Goal: Find specific page/section: Find specific page/section

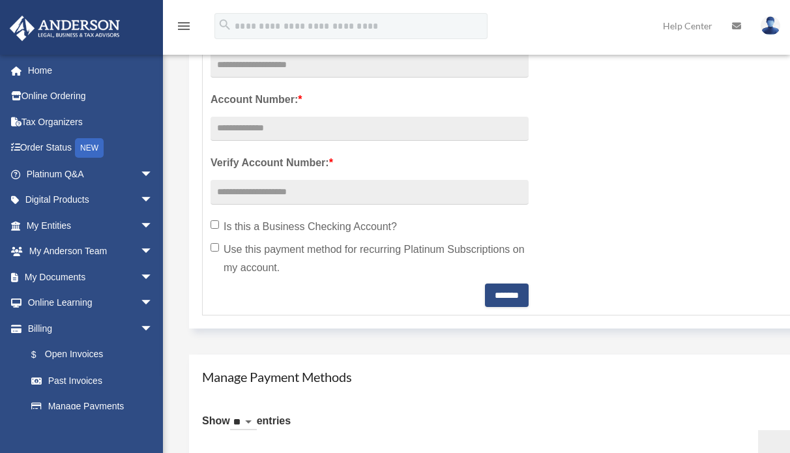
scroll to position [456, 0]
click at [190, 25] on icon "menu" at bounding box center [184, 26] width 16 height 16
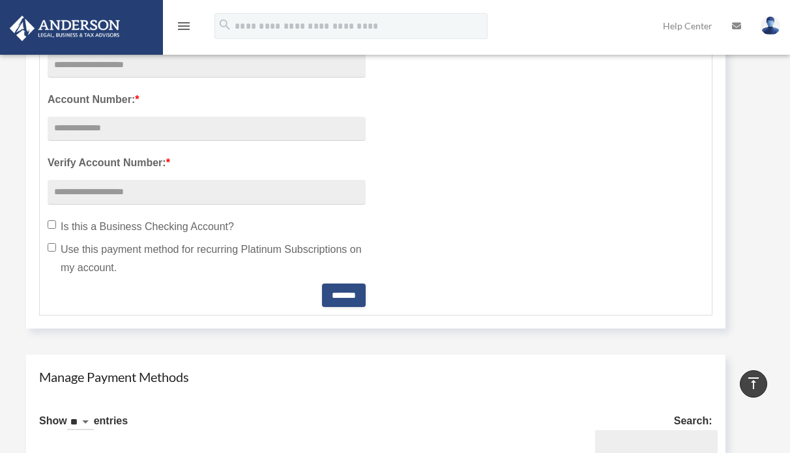
click at [182, 20] on icon "menu" at bounding box center [184, 26] width 16 height 16
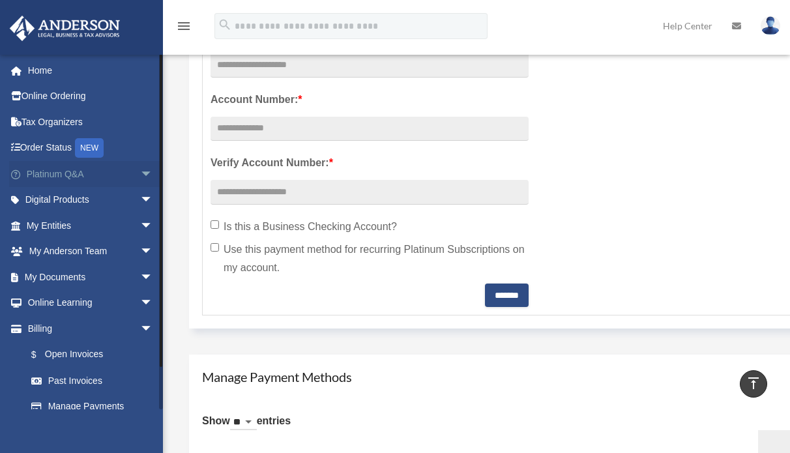
click at [140, 174] on span "arrow_drop_down" at bounding box center [153, 174] width 26 height 27
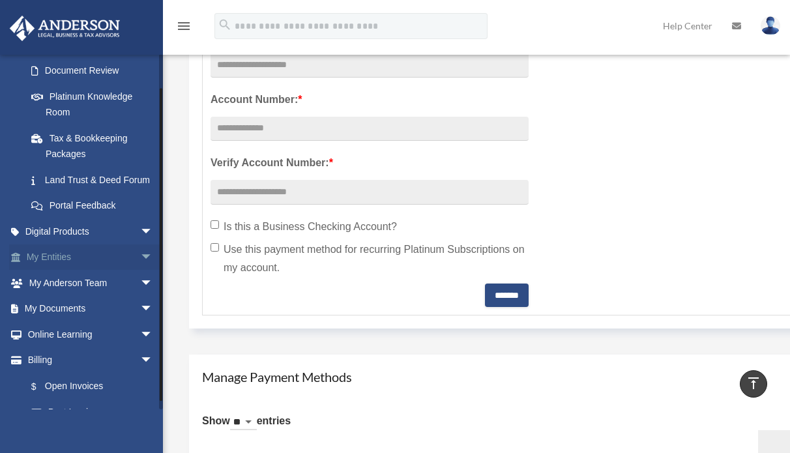
scroll to position [261, 0]
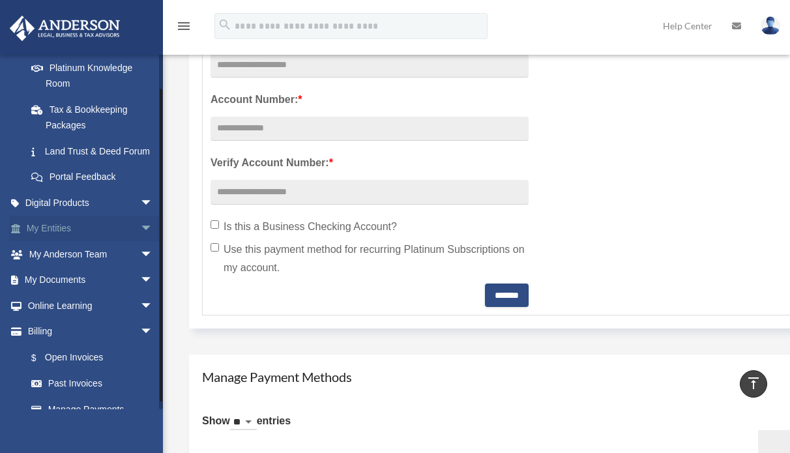
click at [140, 242] on span "arrow_drop_down" at bounding box center [153, 229] width 26 height 27
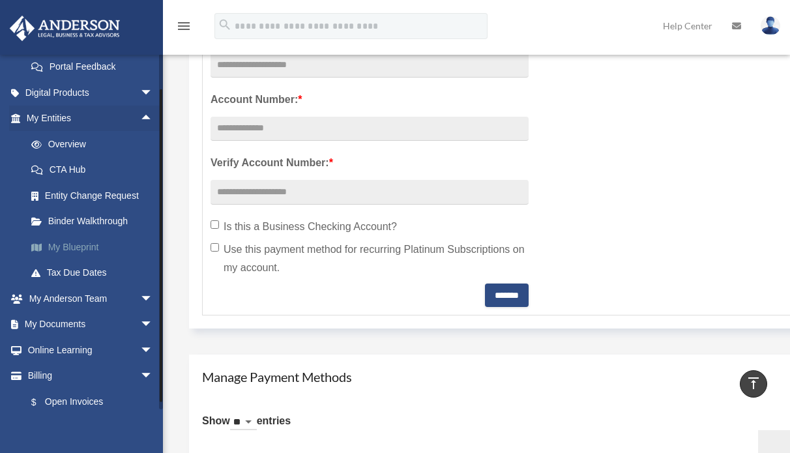
scroll to position [391, 0]
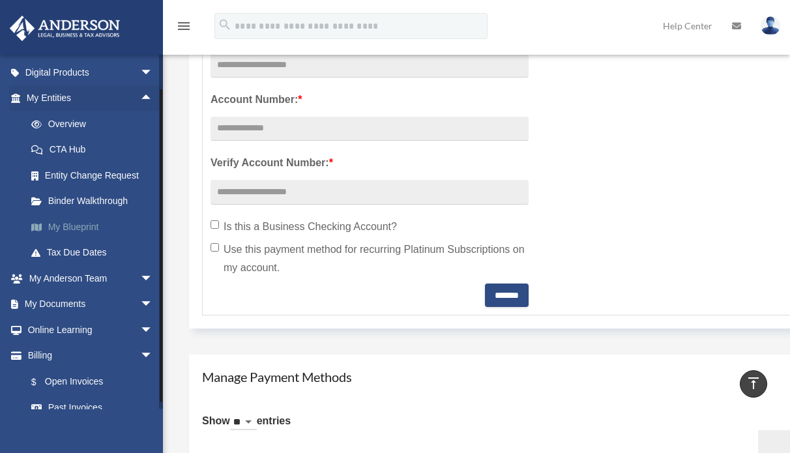
click at [78, 240] on link "My Blueprint" at bounding box center [95, 227] width 154 height 26
